Goal: Browse casually

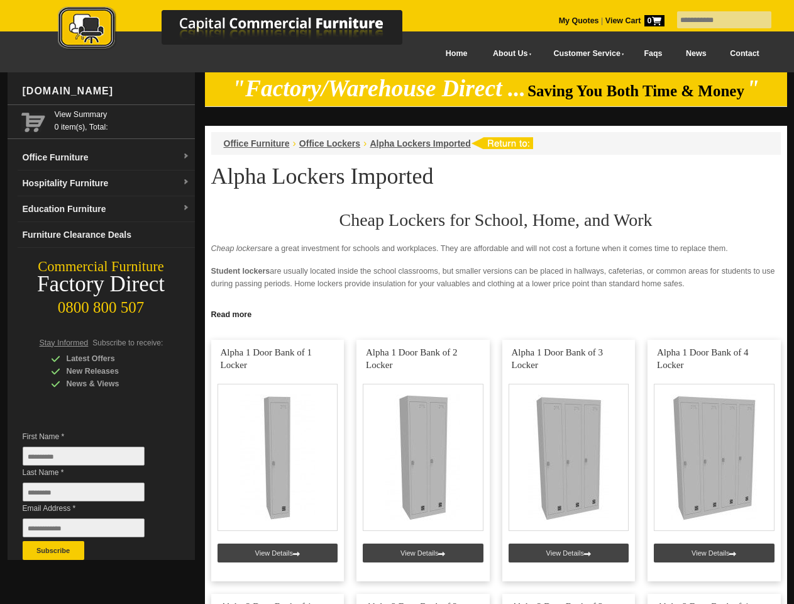
click at [716, 20] on input "text" at bounding box center [724, 19] width 94 height 17
click at [93, 495] on input "Last Name *" at bounding box center [84, 491] width 122 height 19
click at [53, 550] on button "Subscribe" at bounding box center [54, 550] width 62 height 19
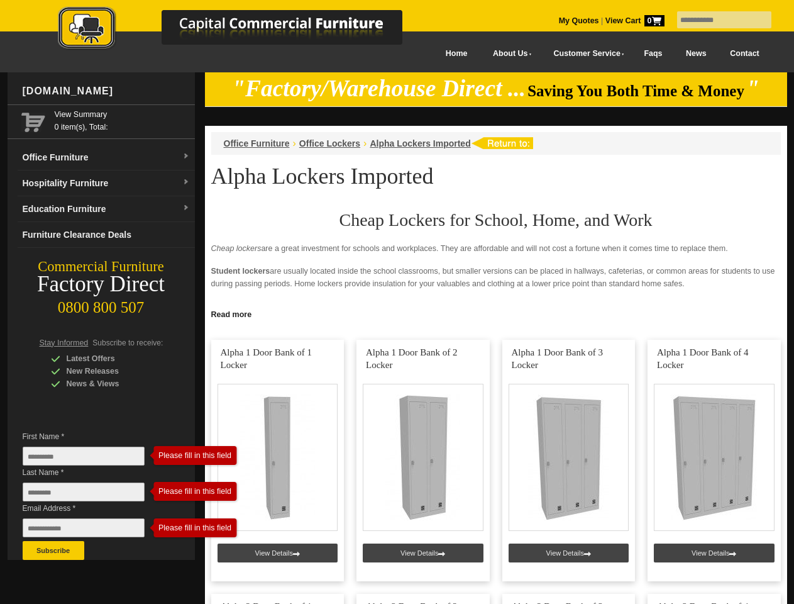
click at [496, 313] on link "Read more" at bounding box center [496, 313] width 582 height 16
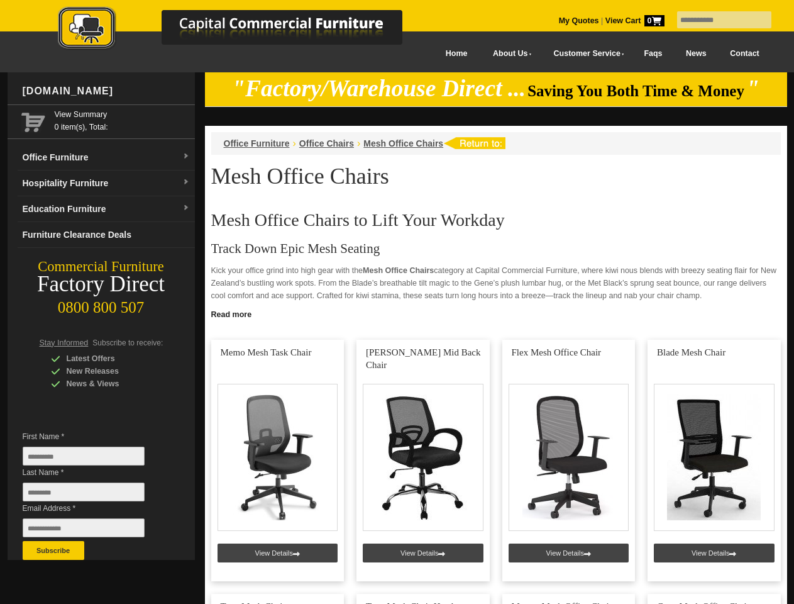
click at [716, 20] on input "text" at bounding box center [724, 19] width 94 height 17
click at [93, 495] on input "Last Name *" at bounding box center [84, 491] width 122 height 19
click at [53, 550] on button "Subscribe" at bounding box center [54, 550] width 62 height 19
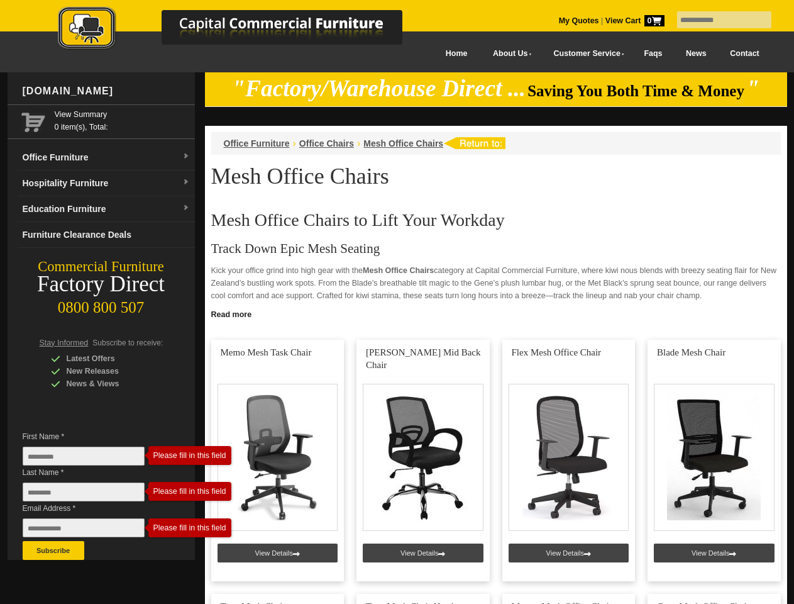
click at [496, 313] on link "Read more" at bounding box center [496, 313] width 582 height 16
